Goal: Task Accomplishment & Management: Manage account settings

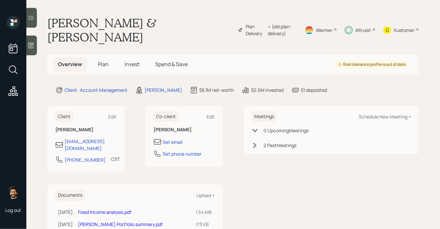
click at [99, 61] on span "Plan" at bounding box center [103, 64] width 11 height 7
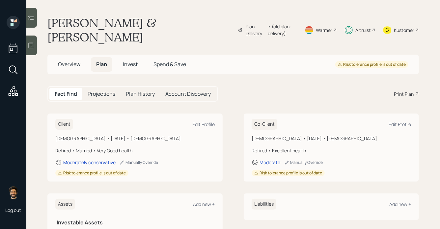
click at [130, 61] on span "Invest" at bounding box center [130, 64] width 15 height 7
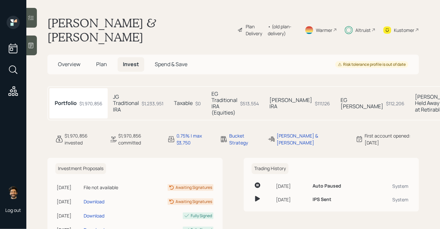
click at [120, 97] on h5 "JG Traditional IRA" at bounding box center [126, 103] width 26 height 19
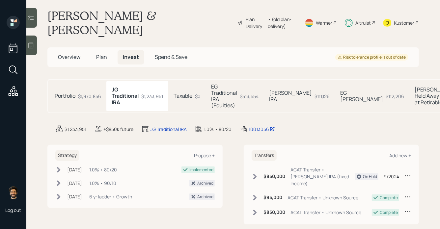
scroll to position [8, 0]
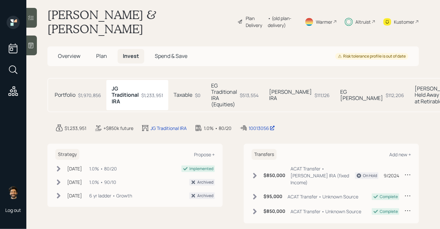
click at [238, 86] on div "EG Traditional IRA (Equities) $513,554" at bounding box center [235, 95] width 58 height 31
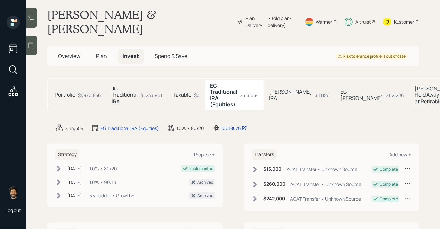
click at [180, 92] on h5 "Taxable" at bounding box center [182, 95] width 19 height 6
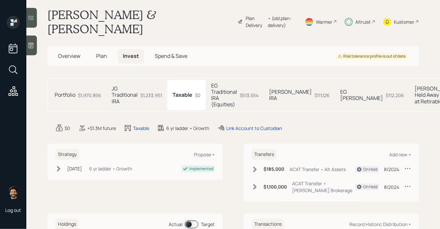
click at [285, 80] on div "[PERSON_NAME] IRA $111,126" at bounding box center [299, 95] width 71 height 31
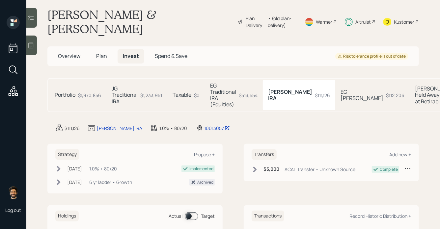
click at [335, 84] on div "EG [PERSON_NAME] $112,206" at bounding box center [372, 95] width 74 height 31
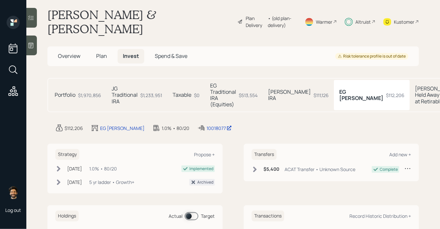
click at [254, 92] on div "$513,554" at bounding box center [248, 95] width 19 height 7
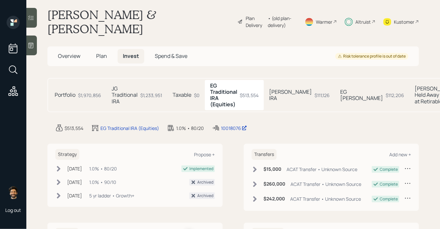
click at [315, 92] on div "$111,126" at bounding box center [322, 95] width 15 height 7
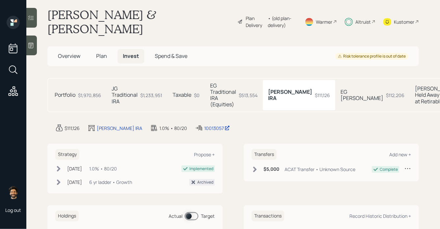
click at [121, 88] on h5 "JG Traditional IRA" at bounding box center [125, 95] width 26 height 19
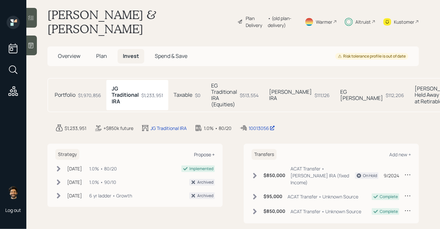
click at [208, 152] on div "Propose +" at bounding box center [204, 155] width 21 height 6
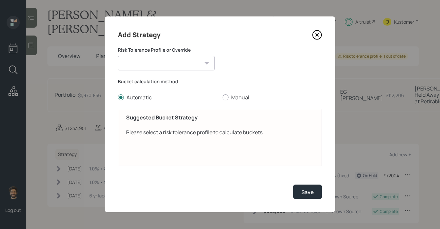
click at [175, 62] on select "[PERSON_NAME] (Moderately conservative) [PERSON_NAME] (Moderate) Conservative M…" at bounding box center [166, 63] width 97 height 14
click at [225, 98] on div "Bucket calculation method Automatic Manual" at bounding box center [220, 89] width 204 height 23
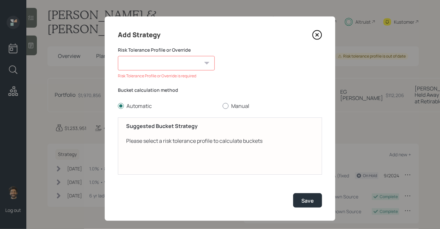
click at [225, 105] on div at bounding box center [226, 106] width 6 height 6
click at [223, 106] on input "Manual" at bounding box center [222, 106] width 0 height 0
radio input "true"
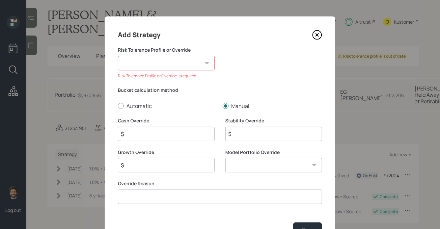
click at [319, 33] on icon at bounding box center [317, 35] width 10 height 10
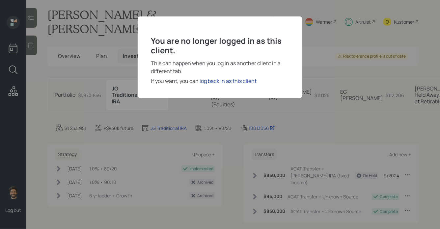
click at [230, 80] on div "log back in as this client" at bounding box center [228, 81] width 57 height 8
